Goal: Communication & Community: Ask a question

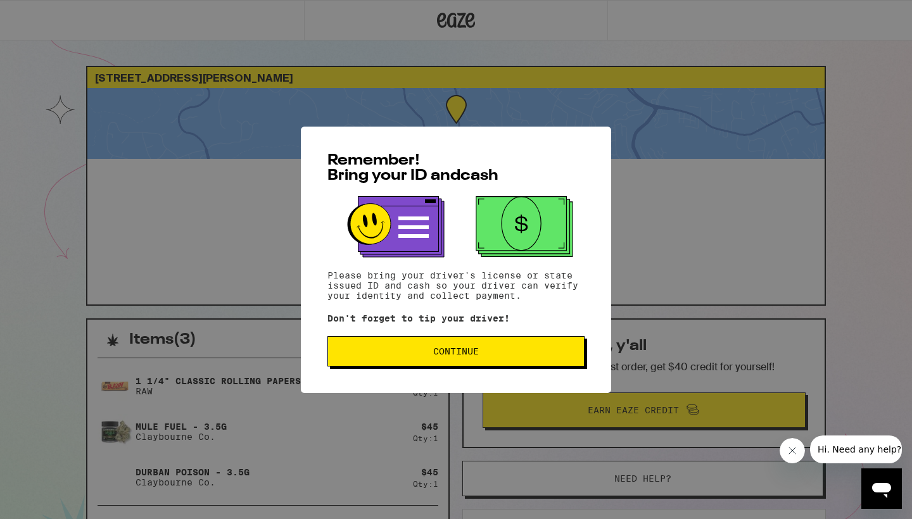
click at [492, 329] on button "Continue" at bounding box center [455, 351] width 257 height 30
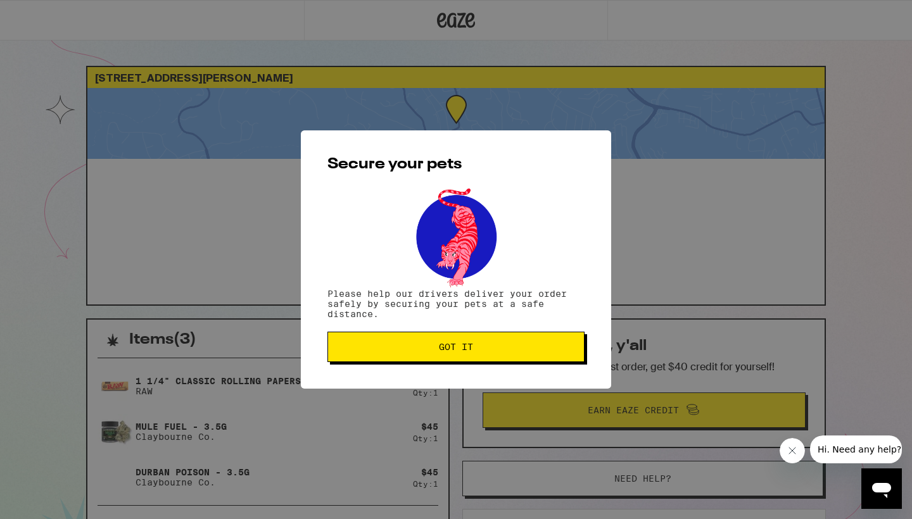
click at [492, 329] on span "Got it" at bounding box center [456, 347] width 236 height 9
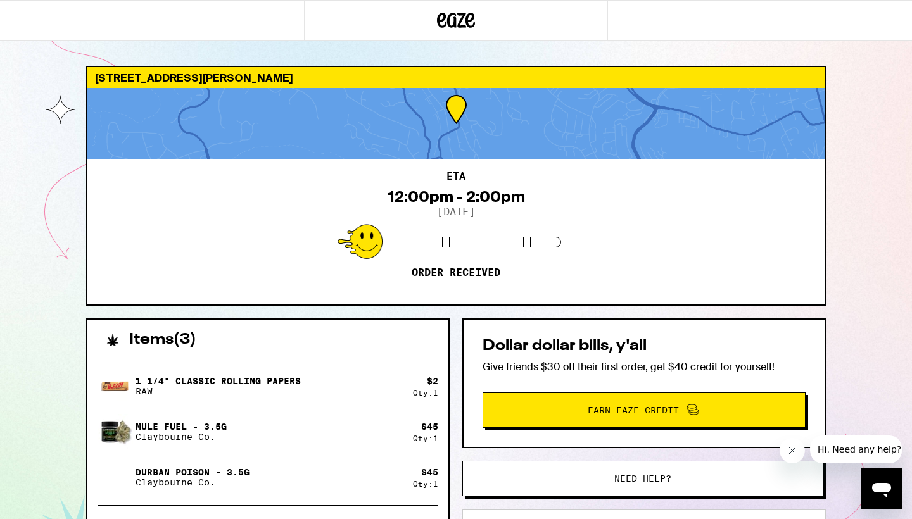
click at [506, 329] on icon "Open messaging window" at bounding box center [881, 490] width 19 height 15
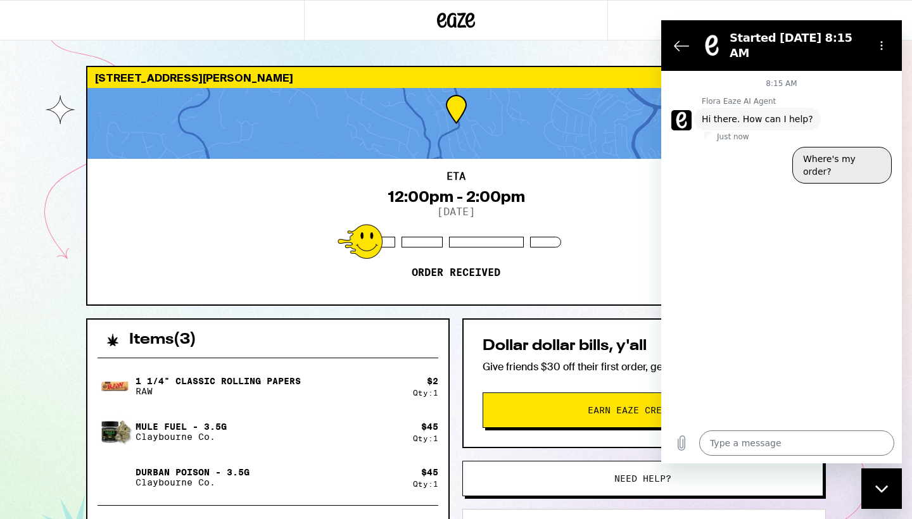
click at [506, 147] on button "Where's my order?" at bounding box center [841, 165] width 99 height 37
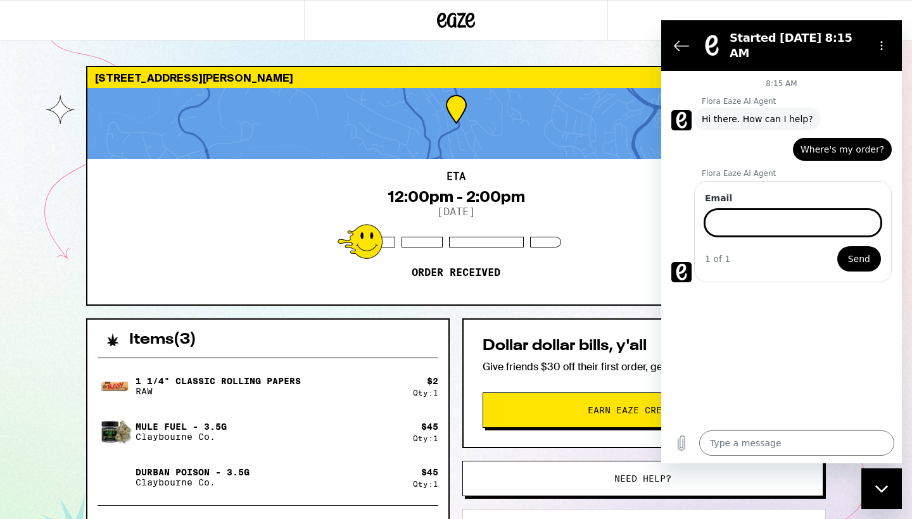
type textarea "x"
type input "[EMAIL_ADDRESS][DOMAIN_NAME]"
click at [506, 251] on span "Send" at bounding box center [859, 258] width 22 height 15
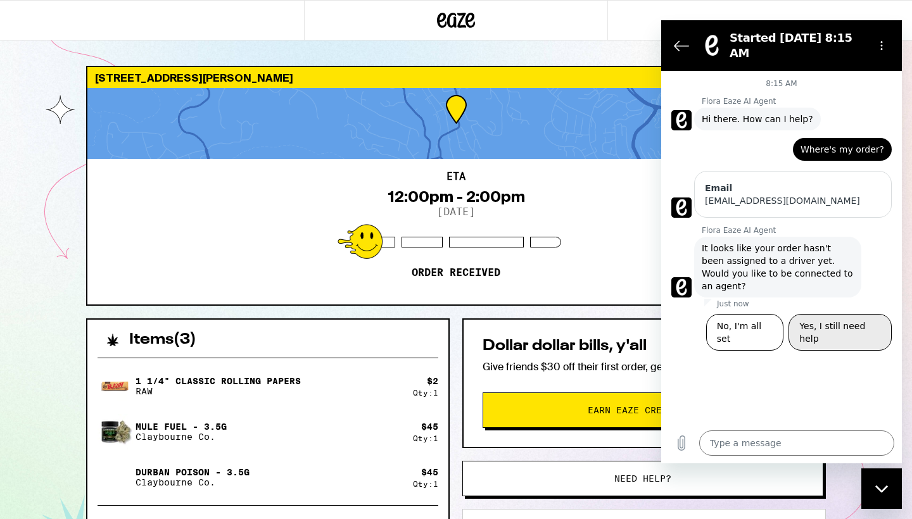
click at [506, 314] on button "Yes, I still need help" at bounding box center [839, 332] width 103 height 37
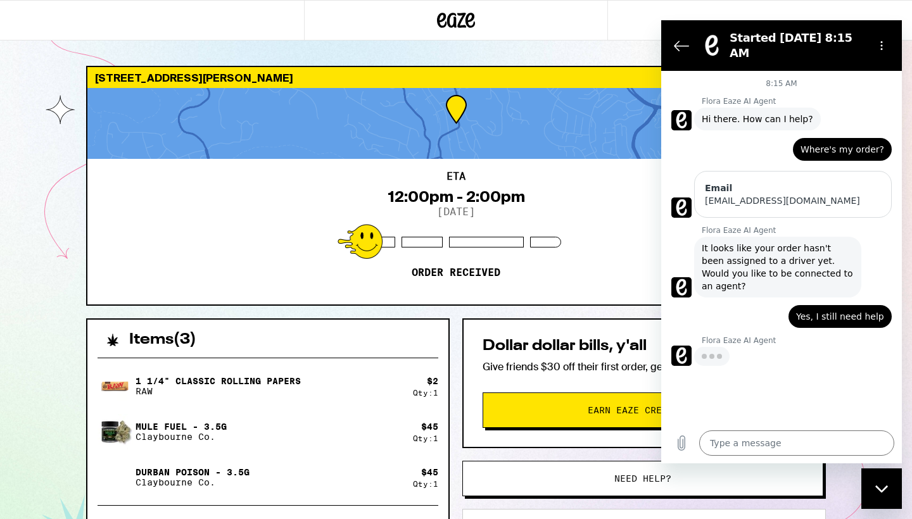
type textarea "x"
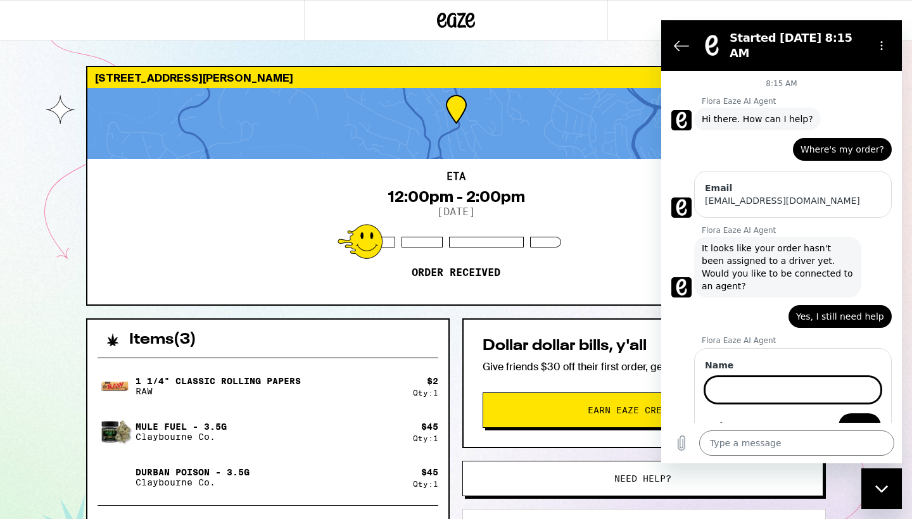
scroll to position [4, 0]
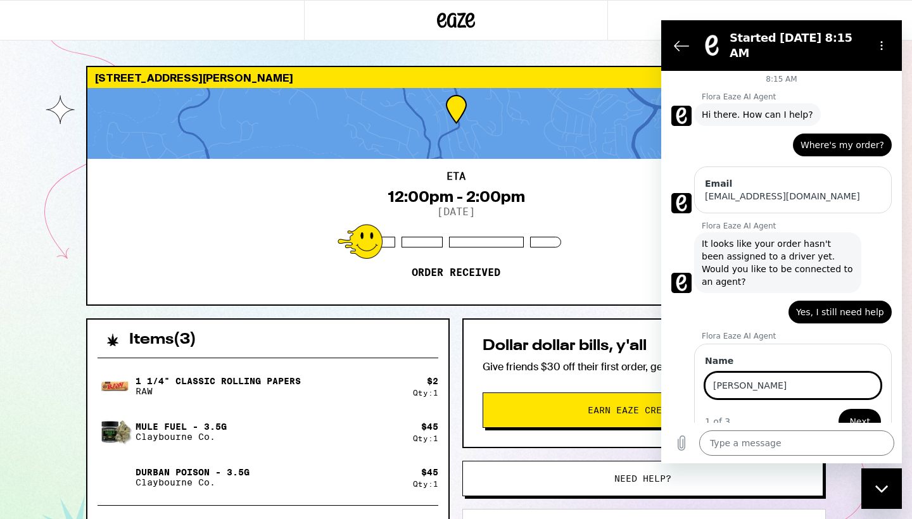
type input "[PERSON_NAME]"
click at [506, 329] on div "Name [PERSON_NAME] 1 of 3 Next" at bounding box center [793, 394] width 198 height 101
click at [506, 329] on span "Next" at bounding box center [859, 421] width 21 height 15
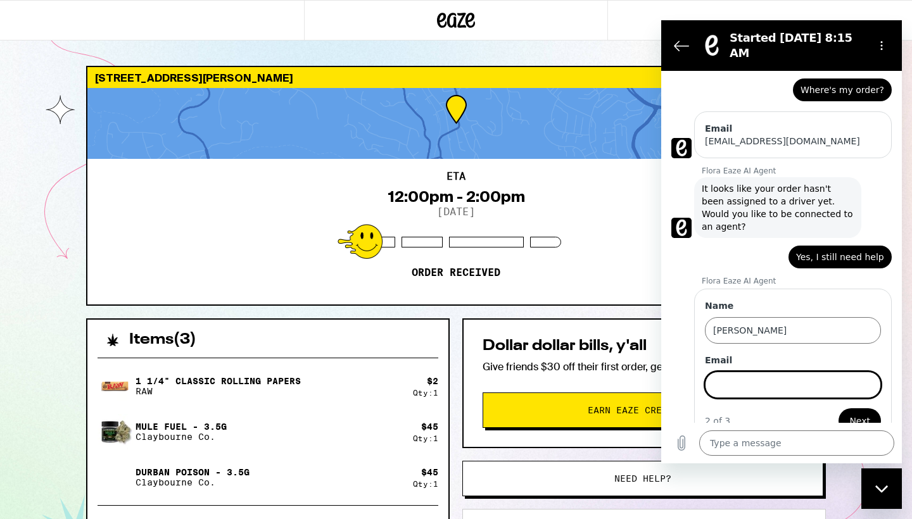
scroll to position [59, 0]
type input "[EMAIL_ADDRESS][DOMAIN_NAME]"
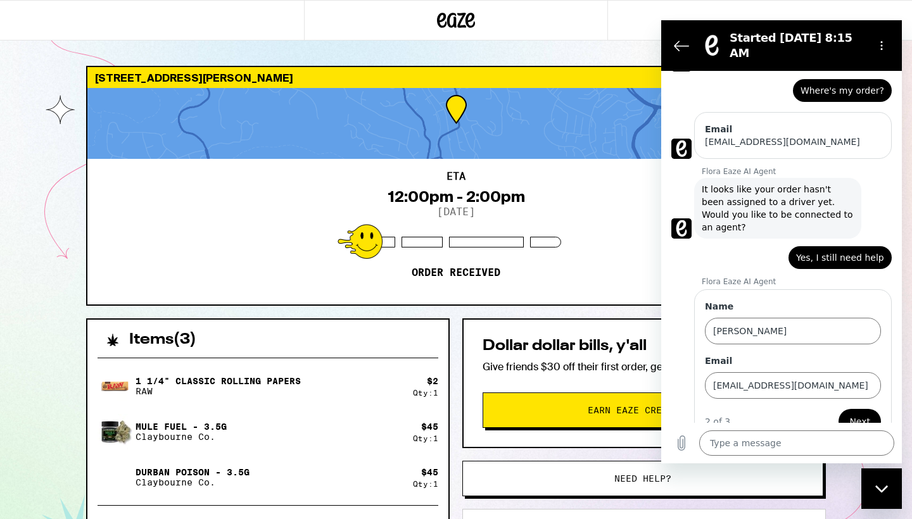
click at [506, 329] on span "Next" at bounding box center [859, 421] width 21 height 15
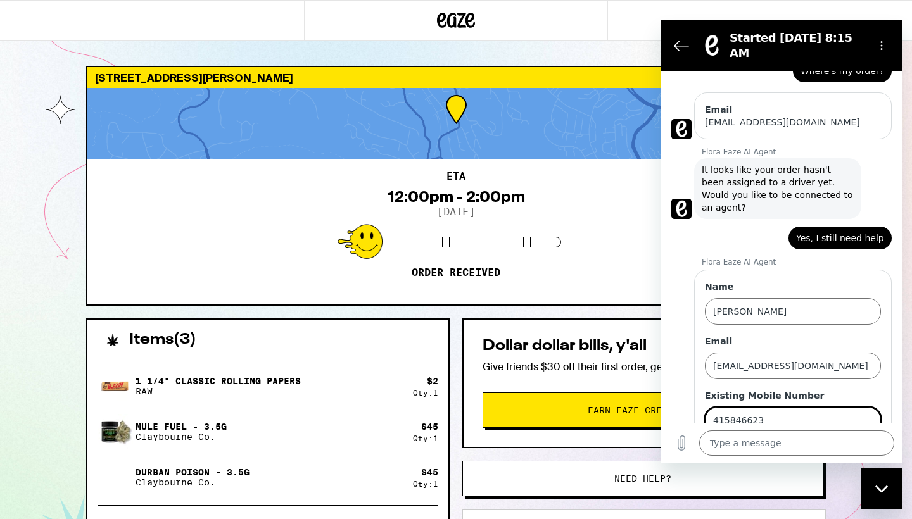
type input "4158466233"
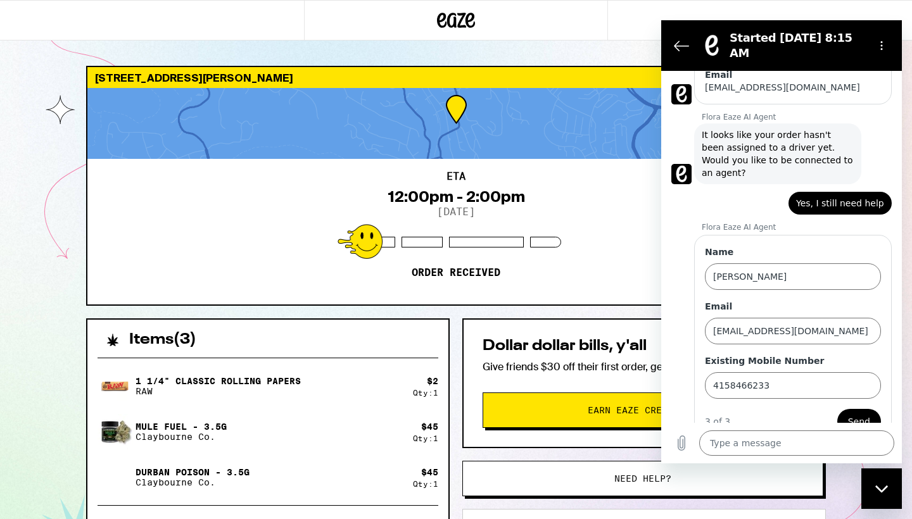
click at [506, 329] on button "Send" at bounding box center [859, 421] width 44 height 25
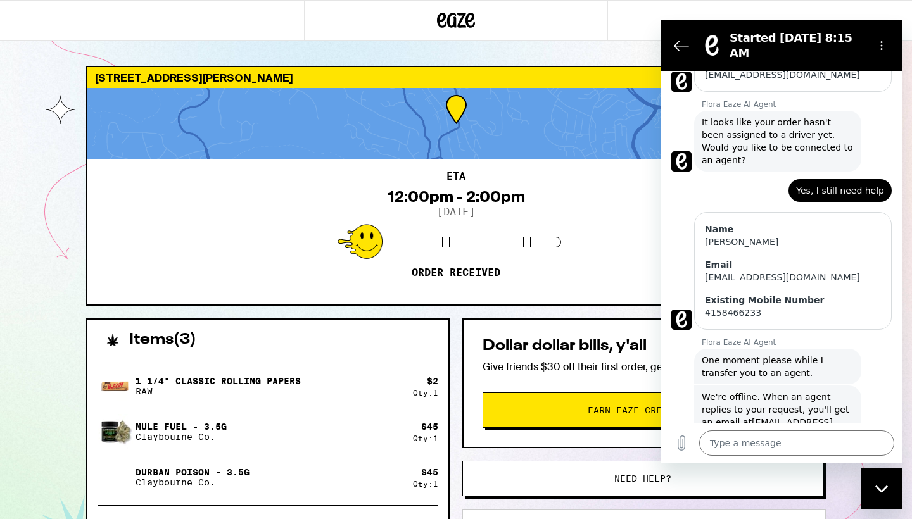
scroll to position [129, 0]
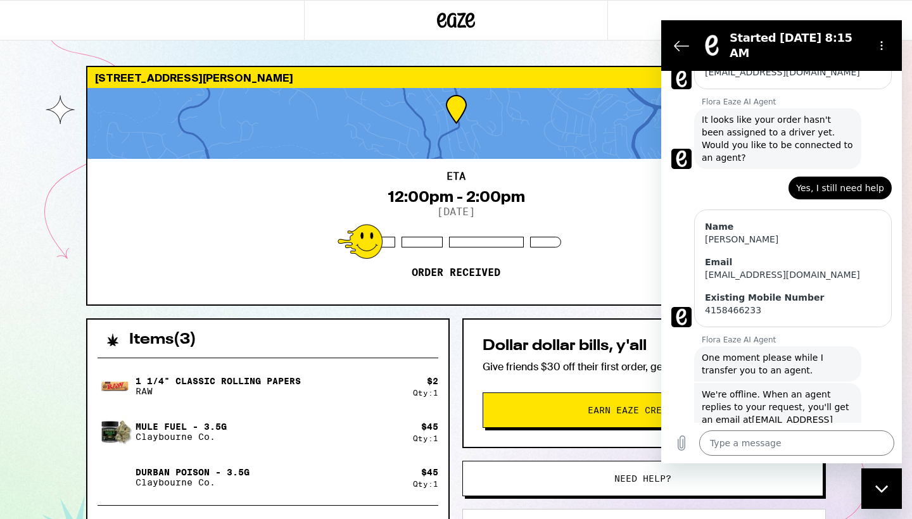
type textarea "x"
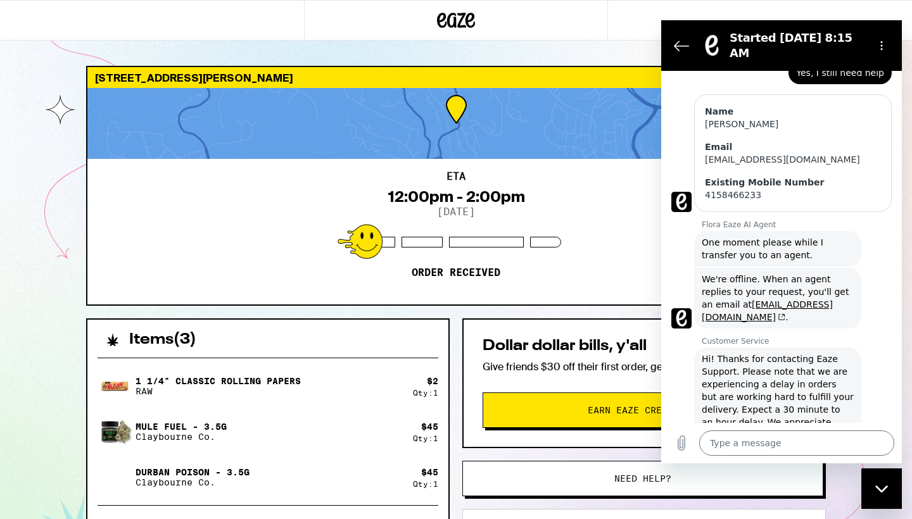
scroll to position [246, 0]
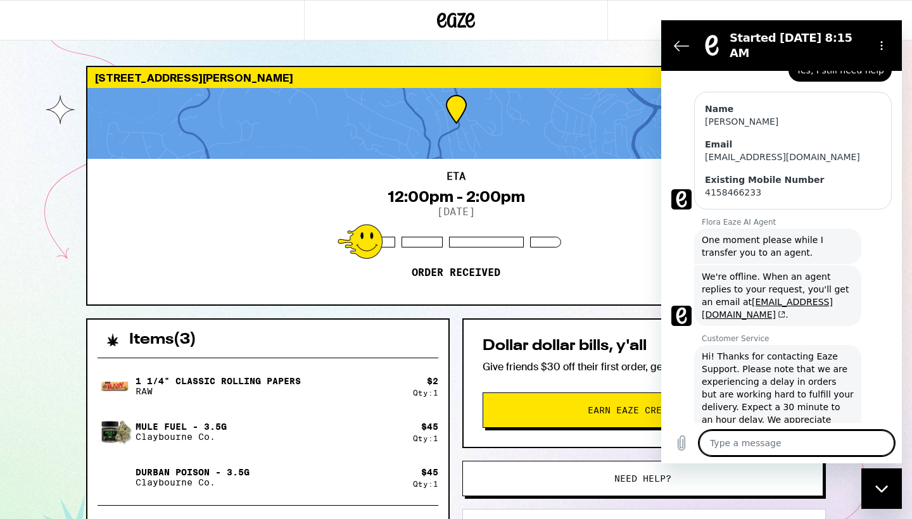
click at [506, 329] on textarea at bounding box center [796, 443] width 195 height 25
type textarea "i"
type textarea "x"
type textarea "it"
type textarea "x"
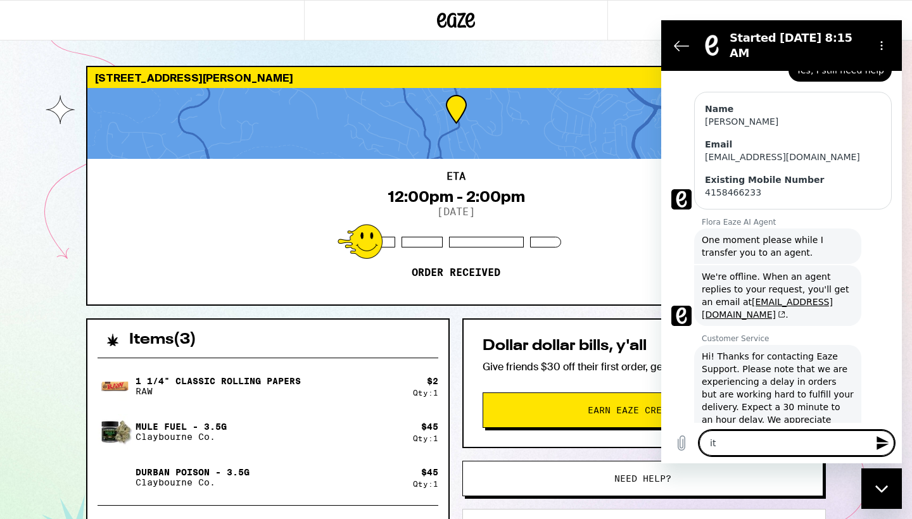
type textarea "it"
type textarea "x"
type textarea "it h"
type textarea "x"
type textarea "it ha"
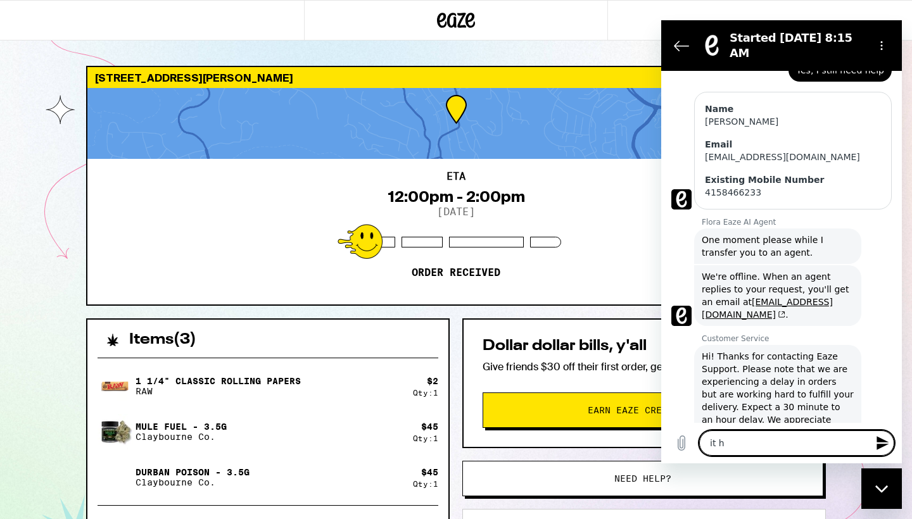
type textarea "x"
type textarea "it has"
type textarea "x"
type textarea "it has"
type textarea "x"
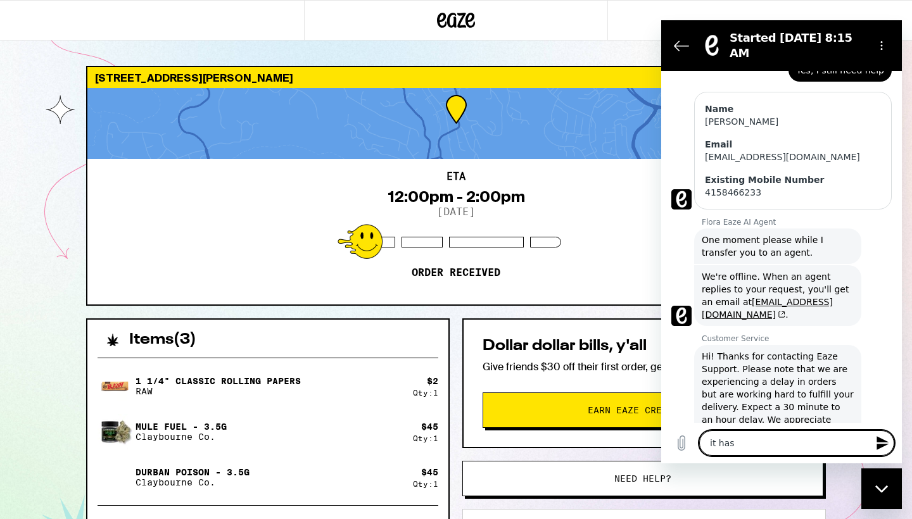
type textarea "it has b"
type textarea "x"
type textarea "it has be"
type textarea "x"
type textarea "it has bee"
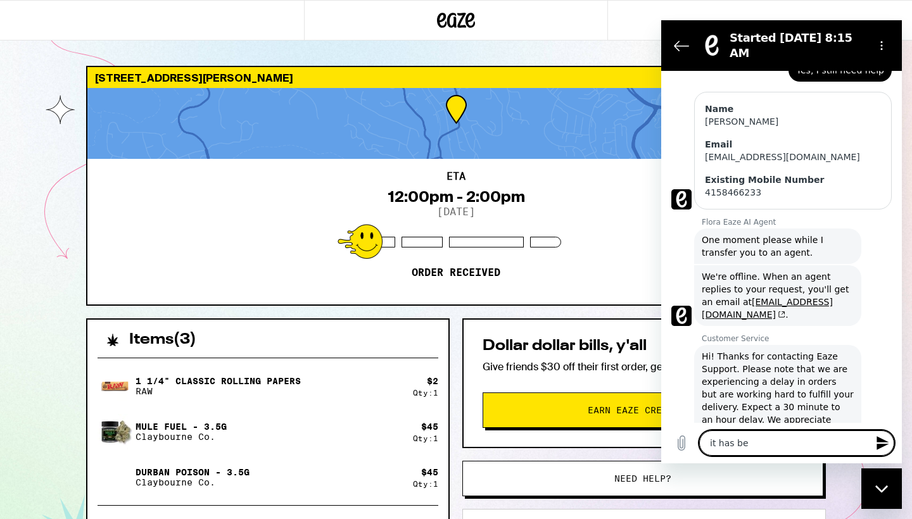
type textarea "x"
type textarea "it has been"
type textarea "x"
type textarea "it has been"
type textarea "x"
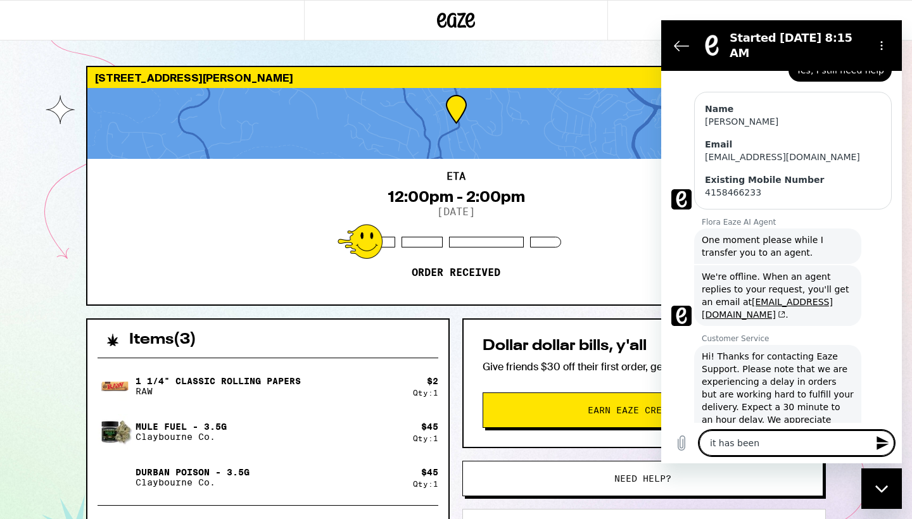
type textarea "it has been 2"
type textarea "x"
type textarea "it has been 24"
type textarea "x"
type textarea "it has been 24"
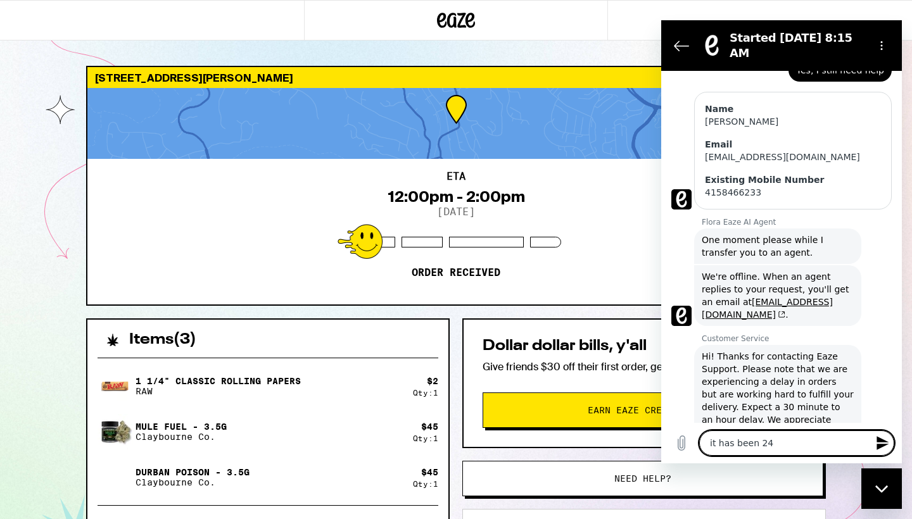
type textarea "x"
type textarea "it has been 24 h"
type textarea "x"
type textarea "it has been 24 ho"
type textarea "x"
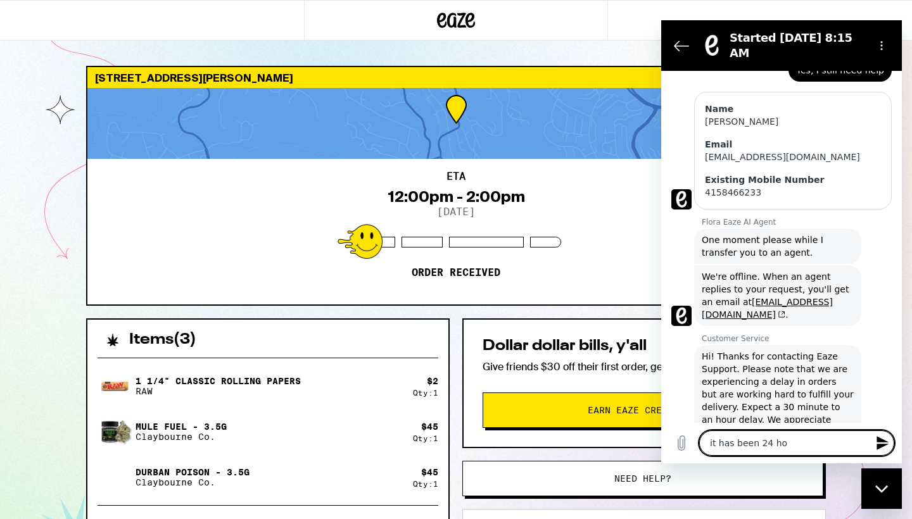
type textarea "it has been 24 hou"
type textarea "x"
type textarea "it has been 24 hour"
type textarea "x"
type textarea "it has been 24 hours"
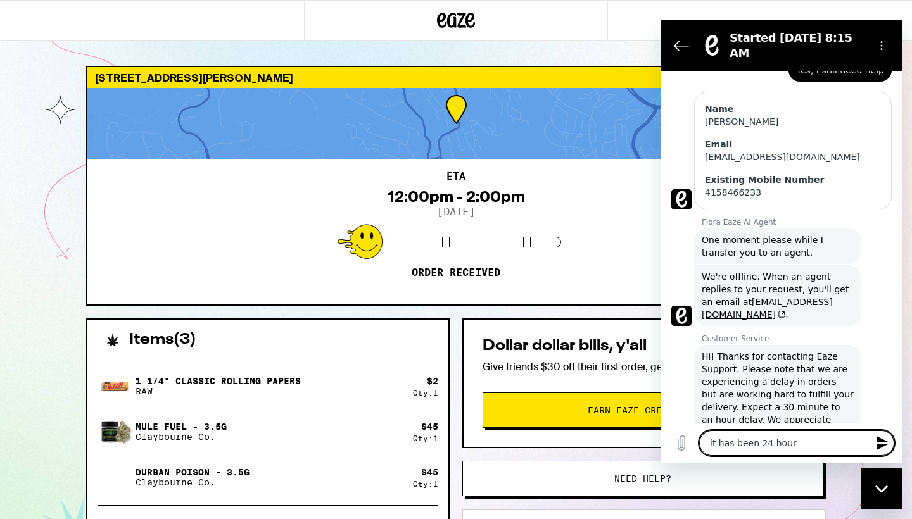
type textarea "x"
type textarea "it has been 24 hours"
click at [506, 329] on icon "Send message" at bounding box center [882, 443] width 12 height 14
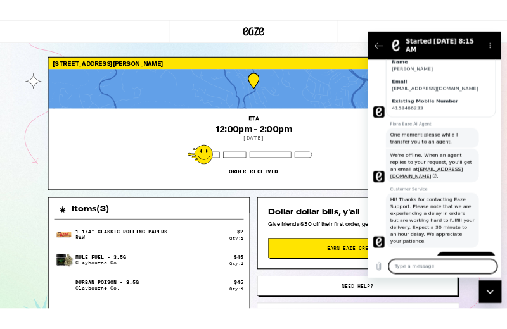
scroll to position [277, 0]
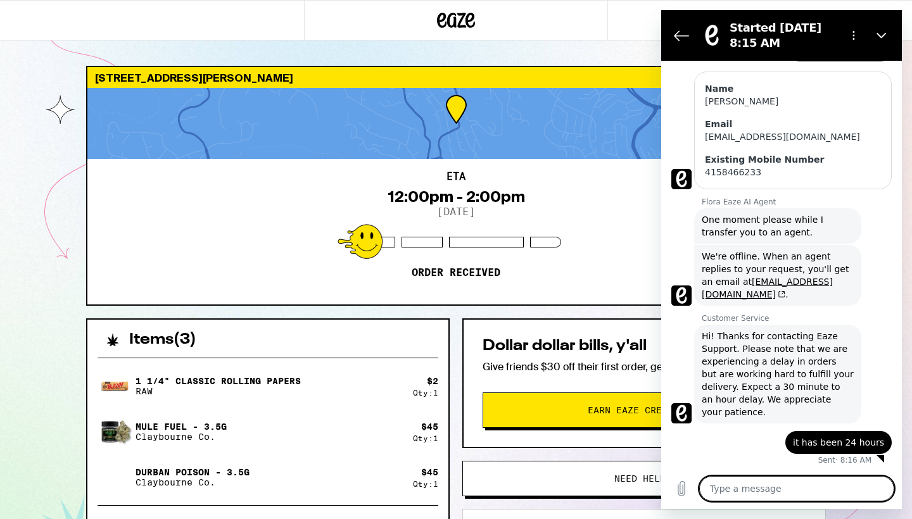
type textarea "x"
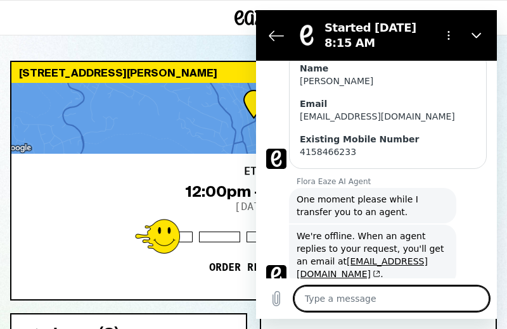
scroll to position [421, 0]
